Goal: Task Accomplishment & Management: Complete application form

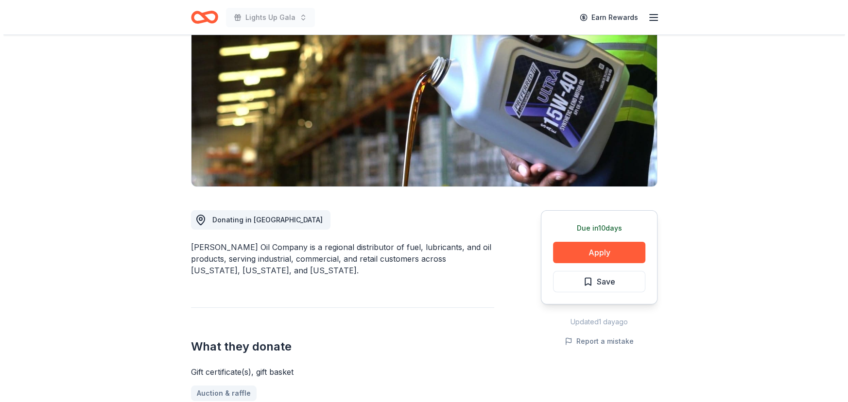
scroll to position [132, 0]
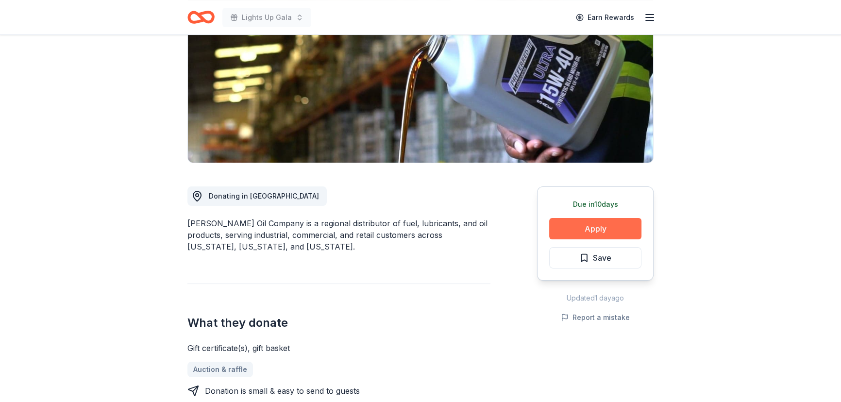
click at [592, 229] on button "Apply" at bounding box center [595, 228] width 92 height 21
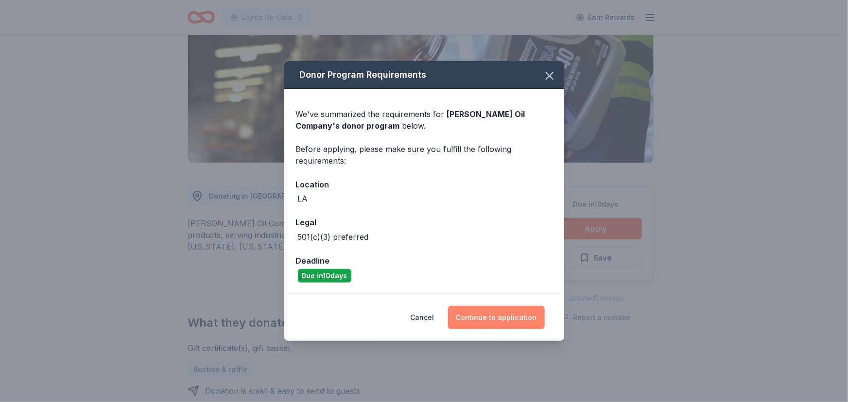
click at [506, 321] on button "Continue to application" at bounding box center [496, 317] width 97 height 23
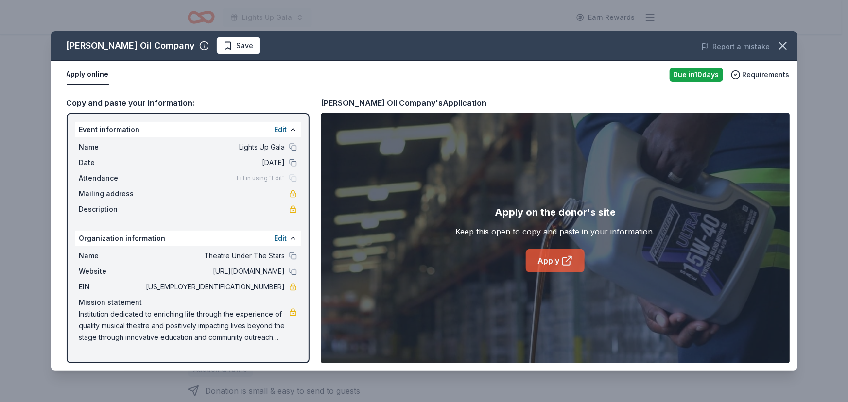
click at [563, 258] on icon at bounding box center [566, 261] width 7 height 7
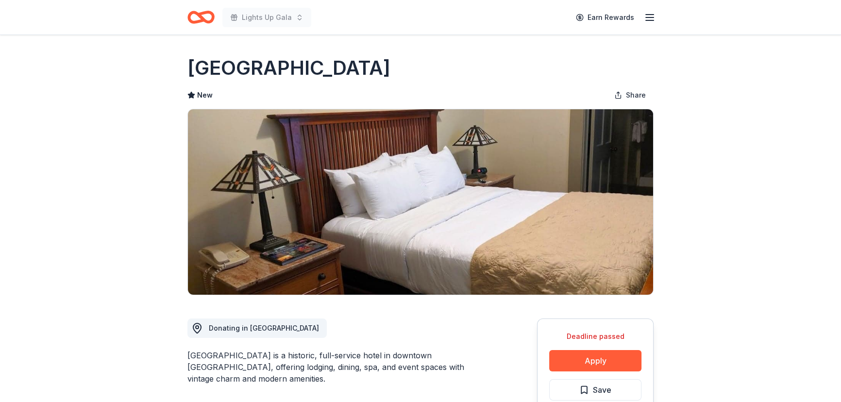
click at [192, 355] on div "[GEOGRAPHIC_DATA] is a historic, full-service hotel in downtown [GEOGRAPHIC_DAT…" at bounding box center [339, 367] width 303 height 35
drag, startPoint x: 192, startPoint y: 355, endPoint x: 236, endPoint y: 363, distance: 44.5
click at [236, 363] on div "[GEOGRAPHIC_DATA] is a historic, full-service hotel in downtown [GEOGRAPHIC_DAT…" at bounding box center [339, 367] width 303 height 35
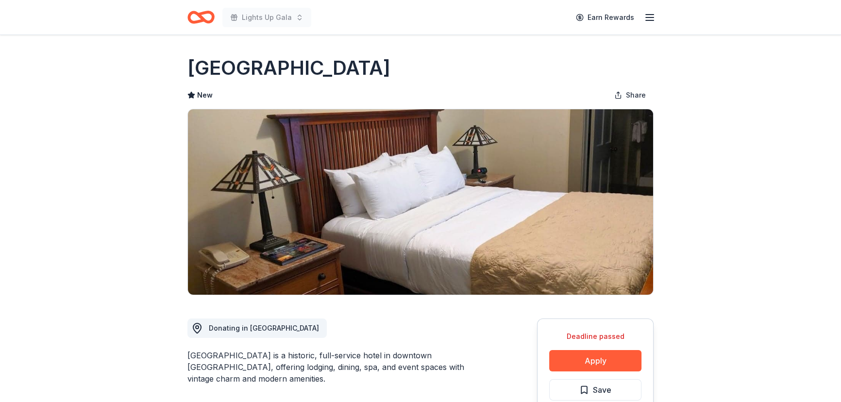
click at [238, 359] on div "[GEOGRAPHIC_DATA] is a historic, full-service hotel in downtown [GEOGRAPHIC_DAT…" at bounding box center [339, 367] width 303 height 35
click at [237, 356] on div "[GEOGRAPHIC_DATA] is a historic, full-service hotel in downtown [GEOGRAPHIC_DAT…" at bounding box center [339, 367] width 303 height 35
drag, startPoint x: 228, startPoint y: 351, endPoint x: 209, endPoint y: 330, distance: 28.2
